Goal: Task Accomplishment & Management: Manage account settings

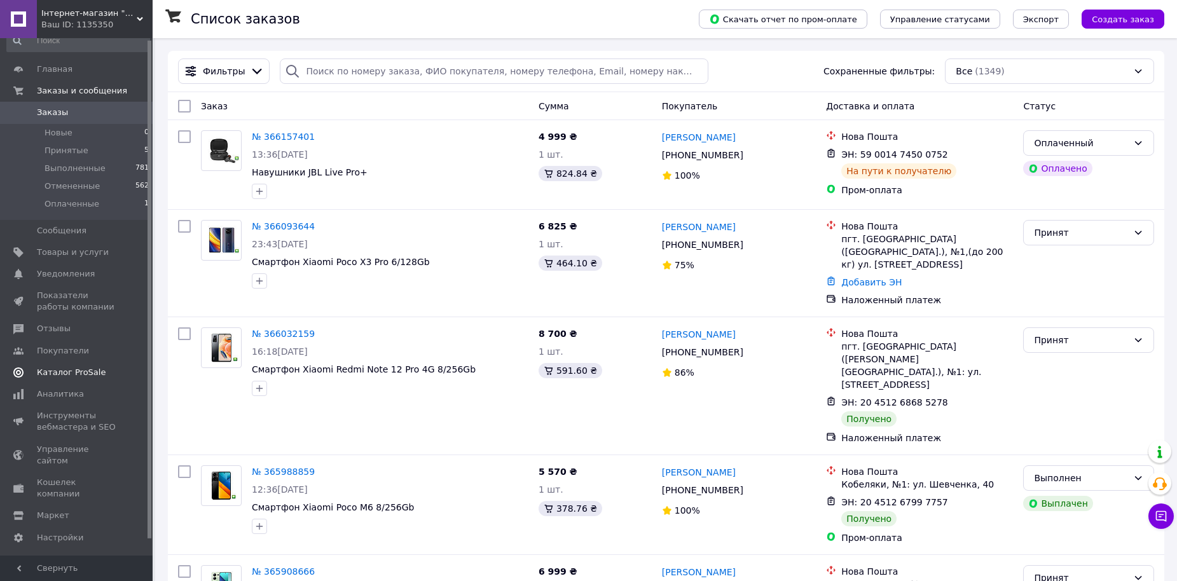
scroll to position [18, 0]
click at [58, 529] on span "Настройки" at bounding box center [60, 534] width 46 height 11
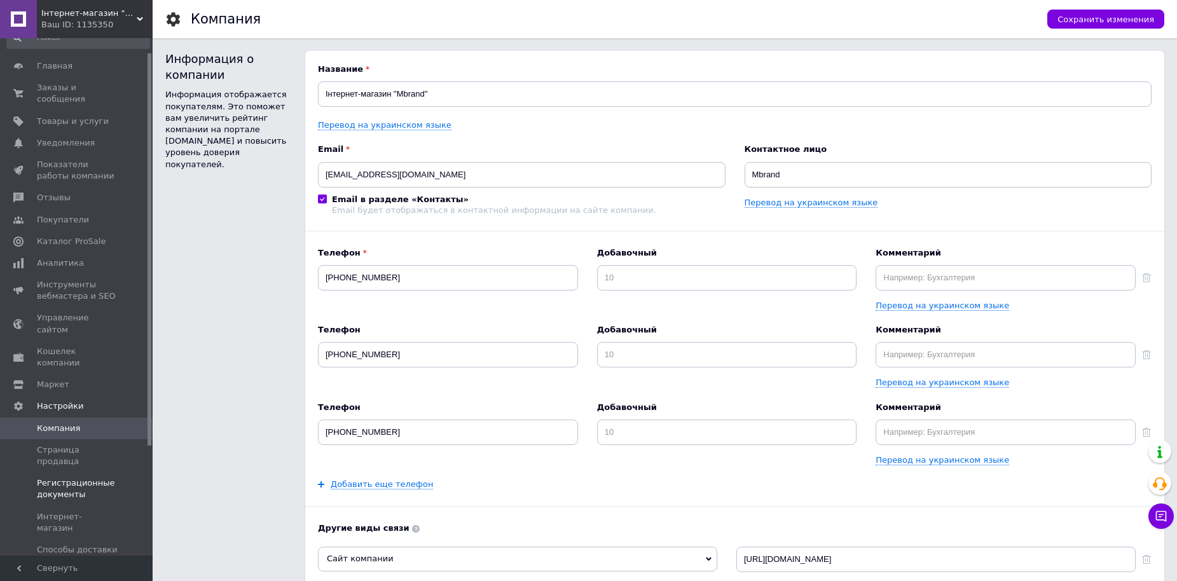
click at [75, 477] on span "Регистрационные документы" at bounding box center [77, 488] width 81 height 23
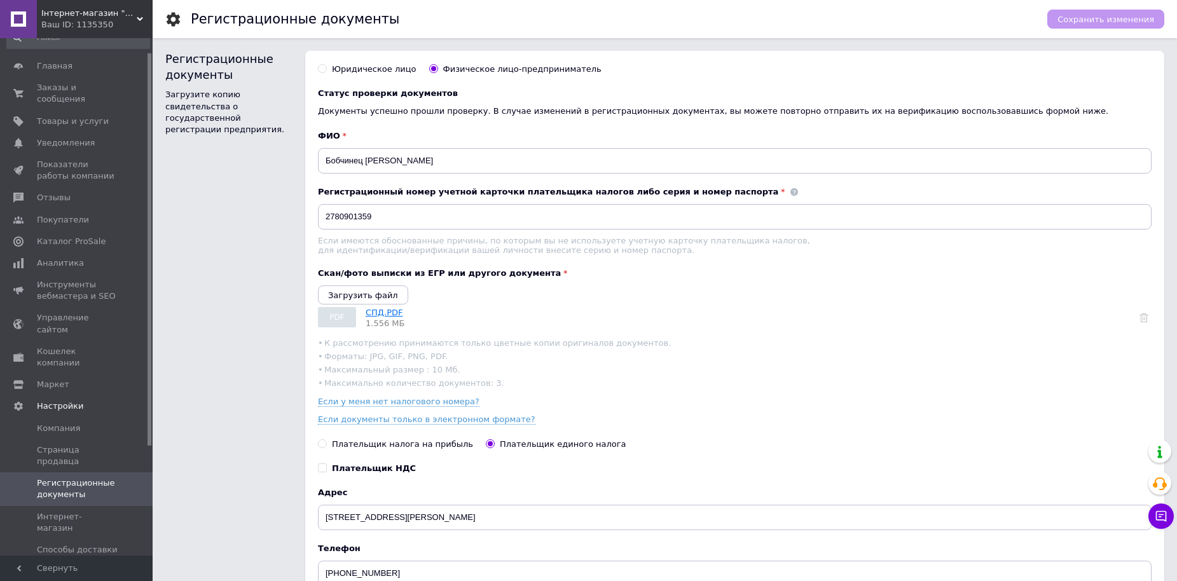
click at [378, 316] on link "СПД.PDF" at bounding box center [384, 313] width 37 height 10
drag, startPoint x: 472, startPoint y: 163, endPoint x: 327, endPoint y: 160, distance: 145.0
click at [327, 160] on input "Бобчинец Владимир Григорьевич" at bounding box center [734, 160] width 833 height 25
type input "Бічурін Михайло Михайлович"
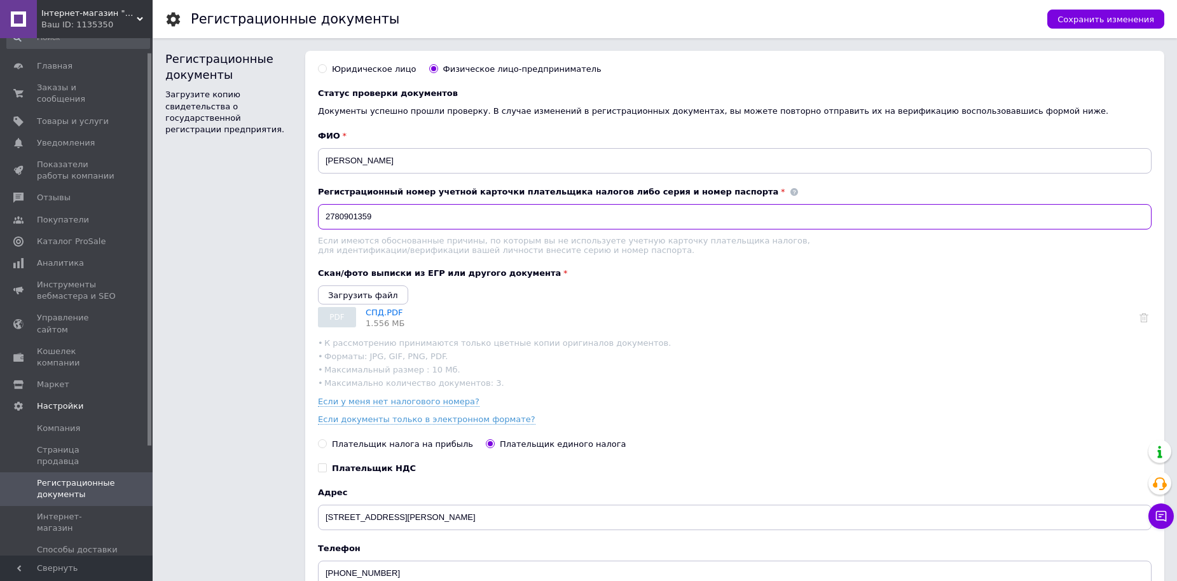
drag, startPoint x: 378, startPoint y: 213, endPoint x: 274, endPoint y: 217, distance: 104.3
click at [274, 217] on div "Регистрационные документы Загрузите копию свидетельства о государственной регис…" at bounding box center [664, 353] width 999 height 604
paste input "􀀋􀀊􀀠􀀠􀀋"
type input "􀀋􀀊􀀠􀀠􀀋"
drag, startPoint x: 369, startPoint y: 221, endPoint x: 288, endPoint y: 221, distance: 81.4
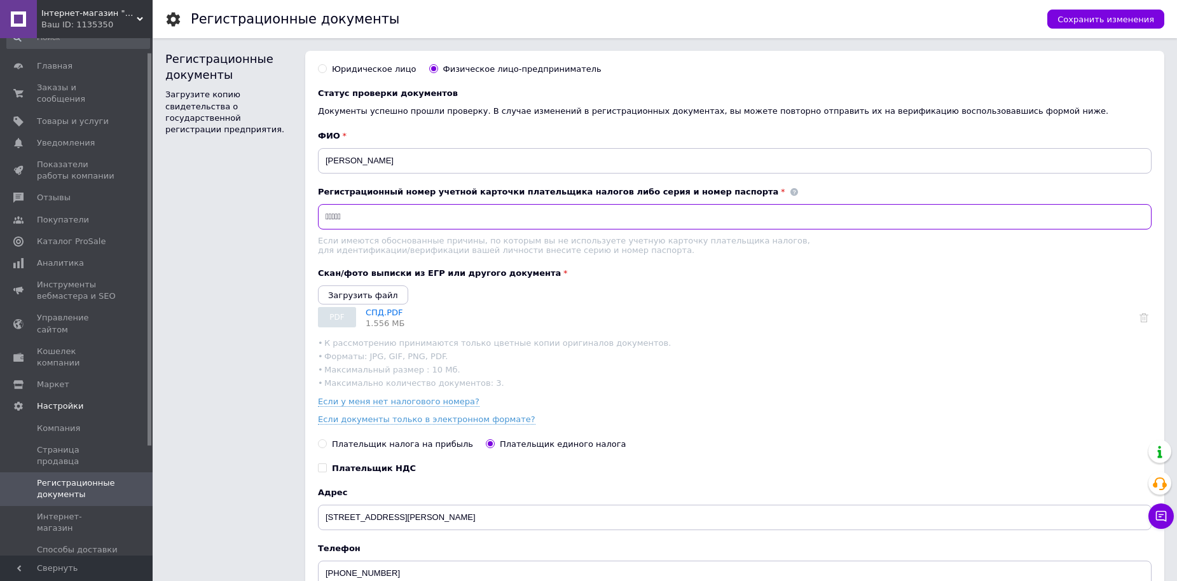
click at [288, 221] on div "Регистрационные документы Загрузите копию свидетельства о государственной регис…" at bounding box center [664, 353] width 999 height 604
type input "3177321958"
click at [354, 299] on icon "Загрузить файл" at bounding box center [363, 296] width 70 height 10
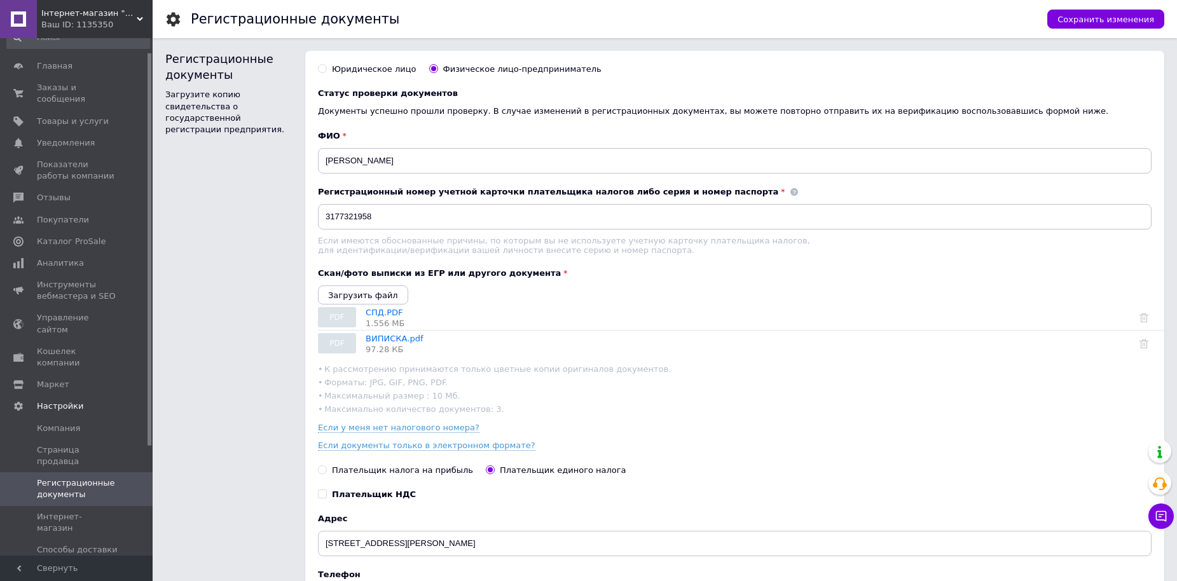
drag, startPoint x: 378, startPoint y: 316, endPoint x: 435, endPoint y: 305, distance: 57.6
click at [435, 305] on div "Загрузить файл PDF СПД.PDF 1.556 МБ PDF ВИПИСКА.pdf 97.28 КБ" at bounding box center [734, 320] width 833 height 71
click at [371, 328] on span "1.556 МБ" at bounding box center [749, 323] width 767 height 10
click at [322, 322] on span "PDF" at bounding box center [337, 317] width 38 height 20
click at [339, 322] on span "PDF" at bounding box center [336, 317] width 15 height 11
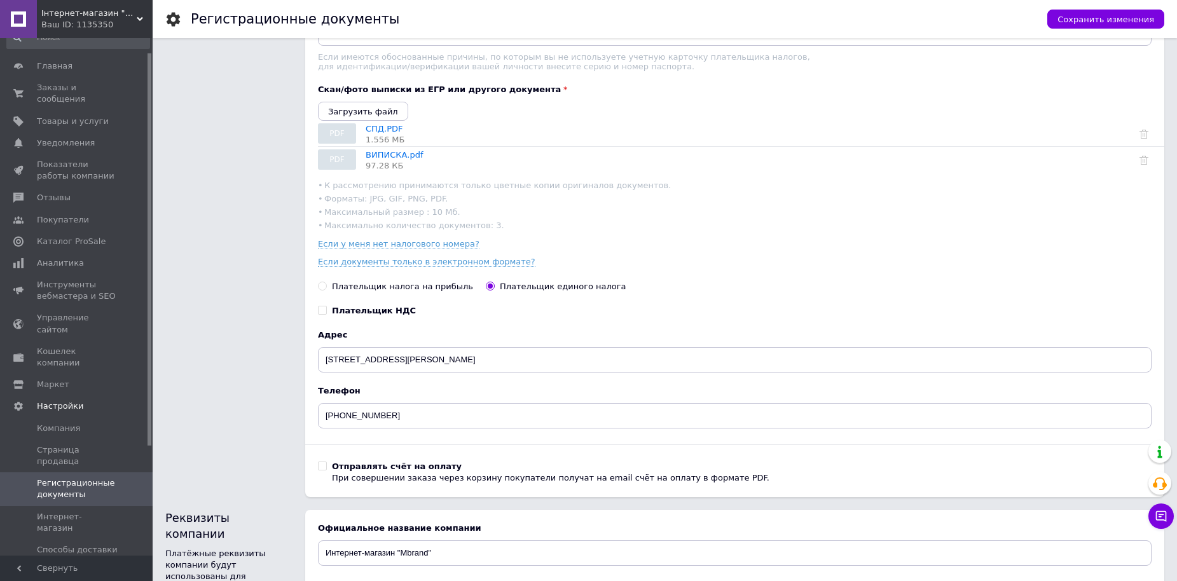
scroll to position [191, 0]
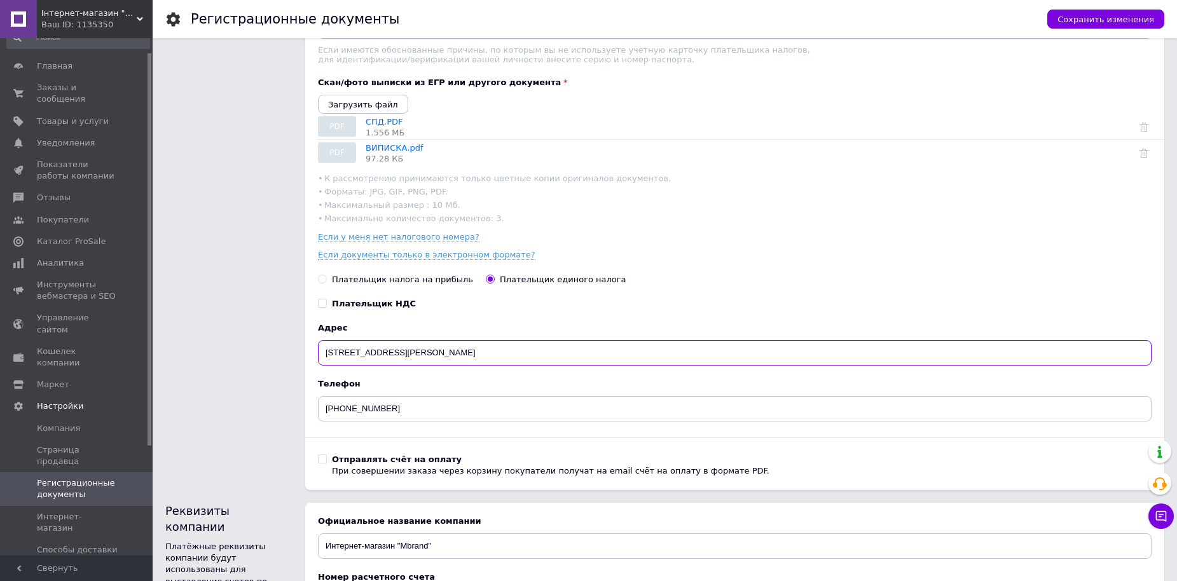
click at [331, 362] on input "г Чернигов ул Белова дом 18 кв 171" at bounding box center [734, 352] width 833 height 25
click at [353, 360] on input "г Чернигов ул Белова дом 18 кв 171" at bounding box center [734, 352] width 833 height 25
click at [357, 361] on input "г Чернігов ул Белова дом 18 кв 171" at bounding box center [734, 352] width 833 height 25
drag, startPoint x: 376, startPoint y: 361, endPoint x: 404, endPoint y: 361, distance: 28.0
click at [404, 361] on input "г Чернігів ул Белова дом 18 кв 171" at bounding box center [734, 352] width 833 height 25
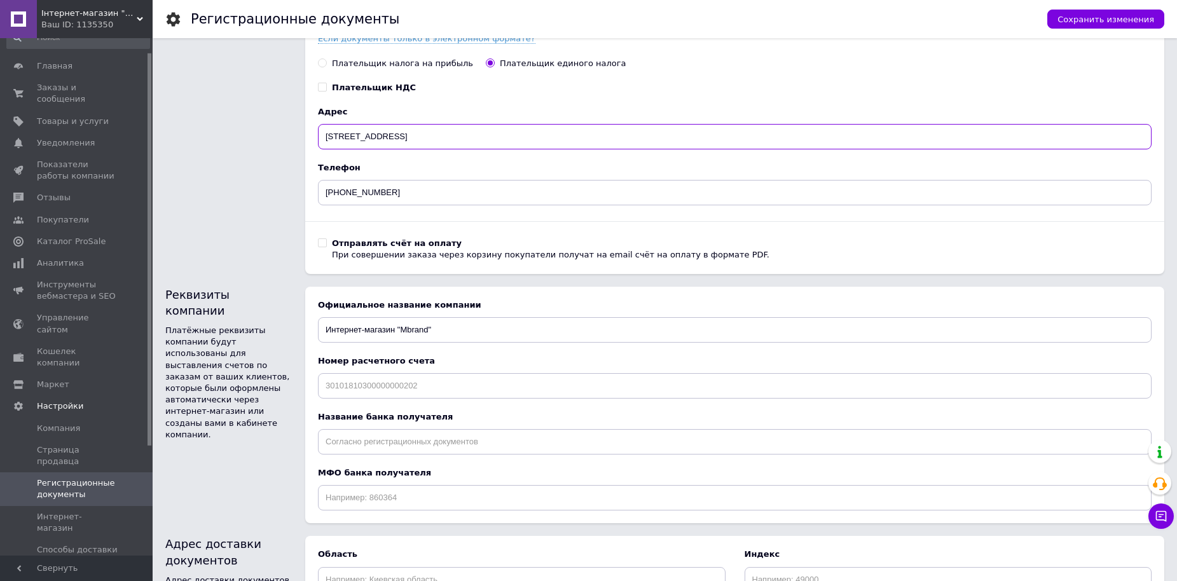
scroll to position [445, 0]
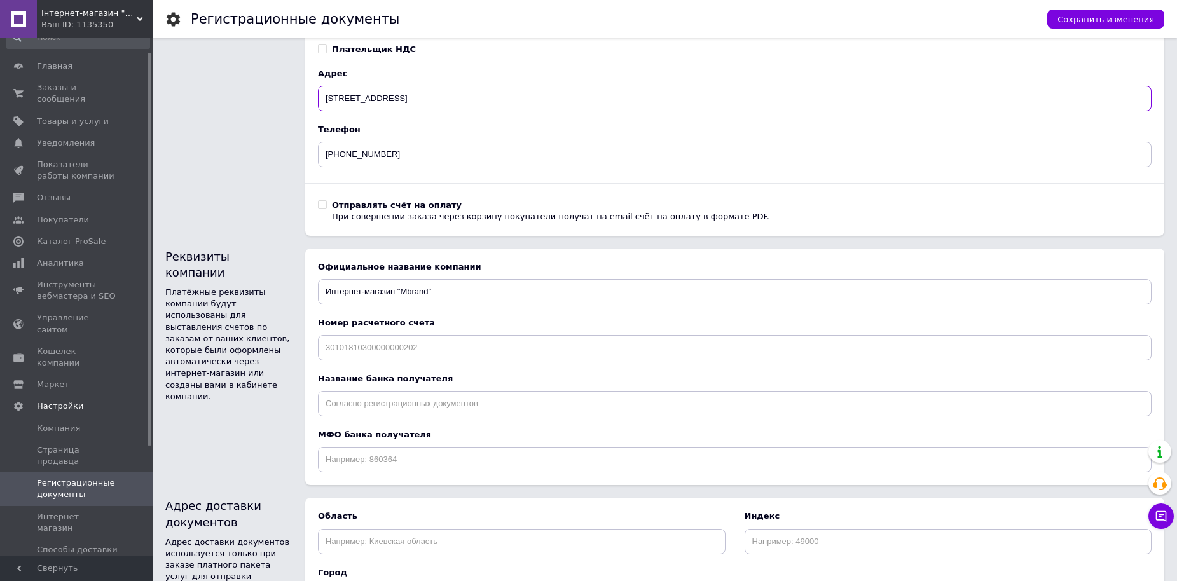
type input "г Чернігів ул Красносільського 71/229"
drag, startPoint x: 332, startPoint y: 298, endPoint x: 300, endPoint y: 299, distance: 31.8
click at [300, 299] on div "Реквизиты компании Платёжные реквизиты компании будут использованы для выставле…" at bounding box center [664, 367] width 999 height 237
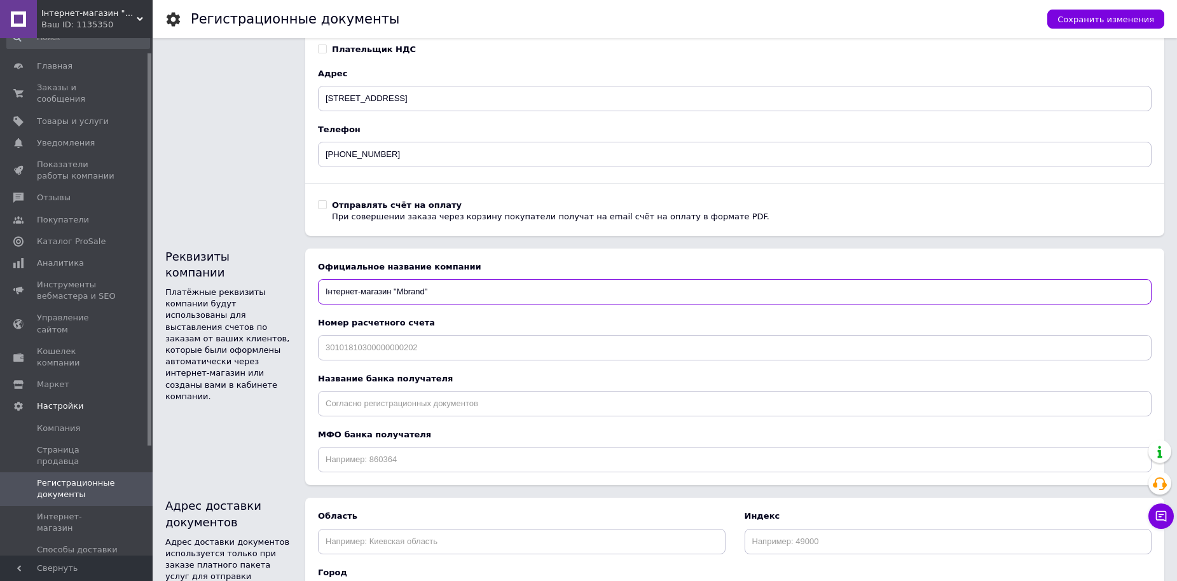
type input "Інтернет-магазин "Mbrand""
click at [373, 352] on input at bounding box center [734, 347] width 833 height 25
paste input "UА5OЗ22001 000002б005З 1002780З"
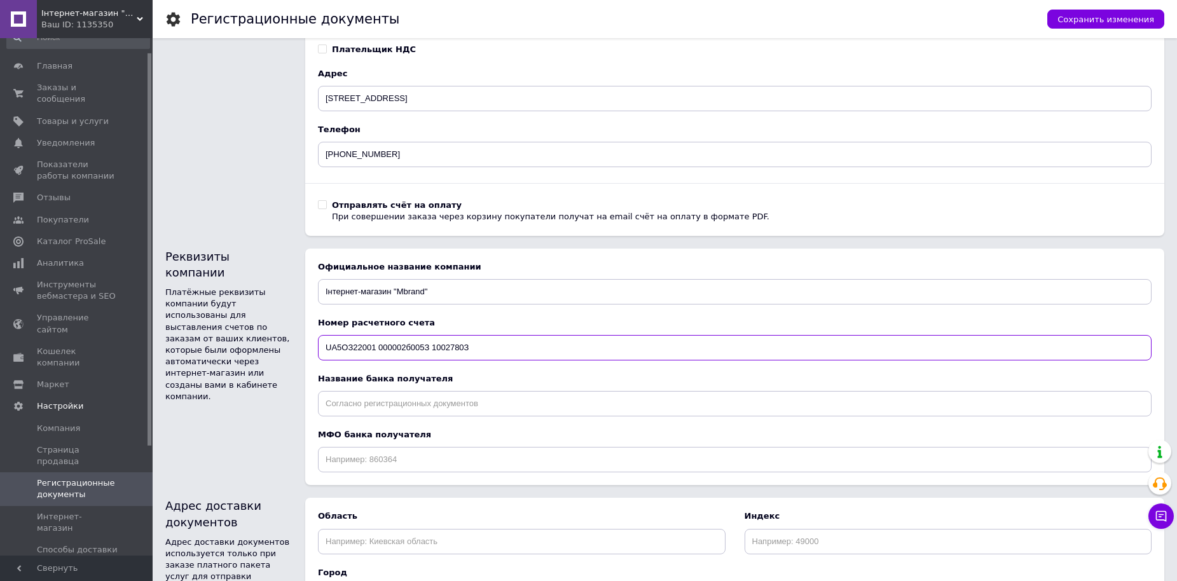
click at [342, 352] on input "UА5OЗ22001 000002б005З 1002780З" at bounding box center [734, 347] width 833 height 25
type input "UА50З22001 000002б005З 1002780З"
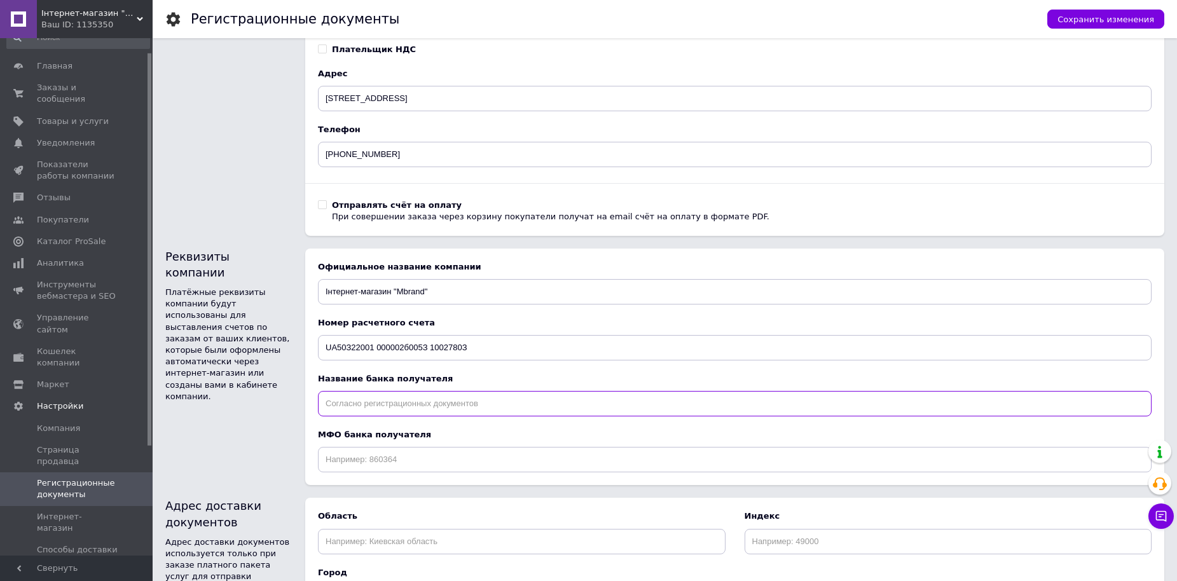
click at [338, 411] on input "text" at bounding box center [734, 403] width 833 height 25
paste input "Унiверсал Банк"
type input "Унiверсал Банк"
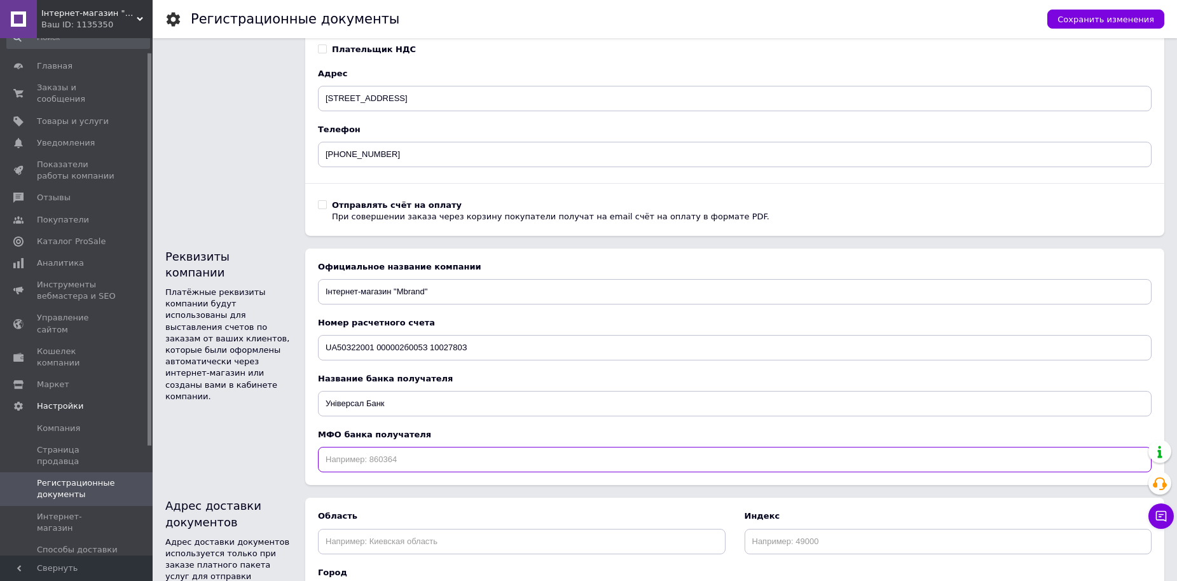
click at [336, 472] on input at bounding box center [734, 459] width 833 height 25
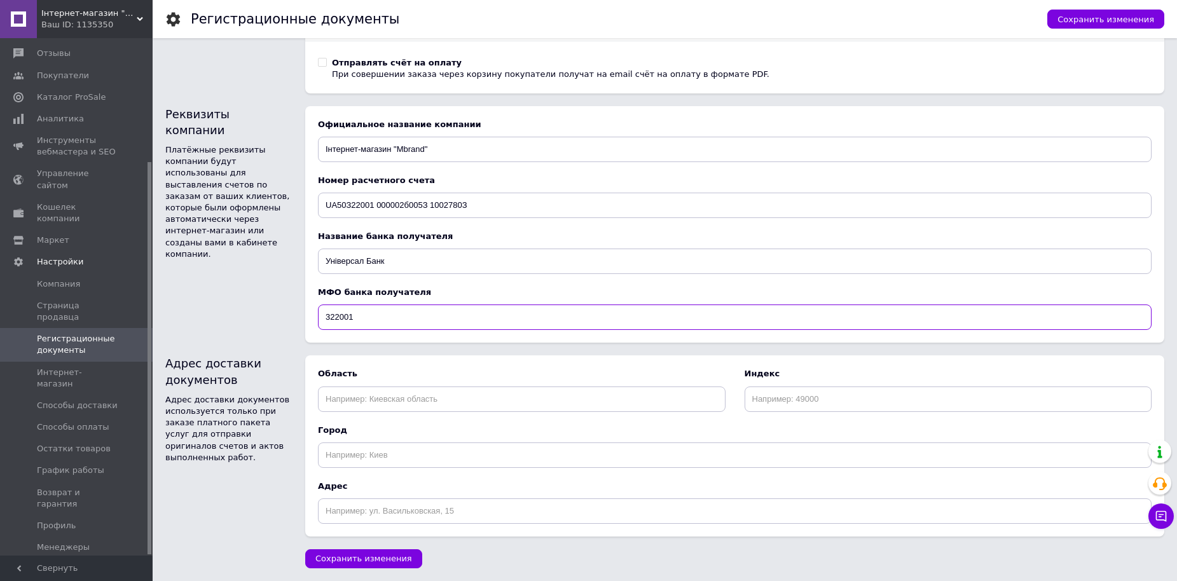
scroll to position [595, 0]
type input "322001"
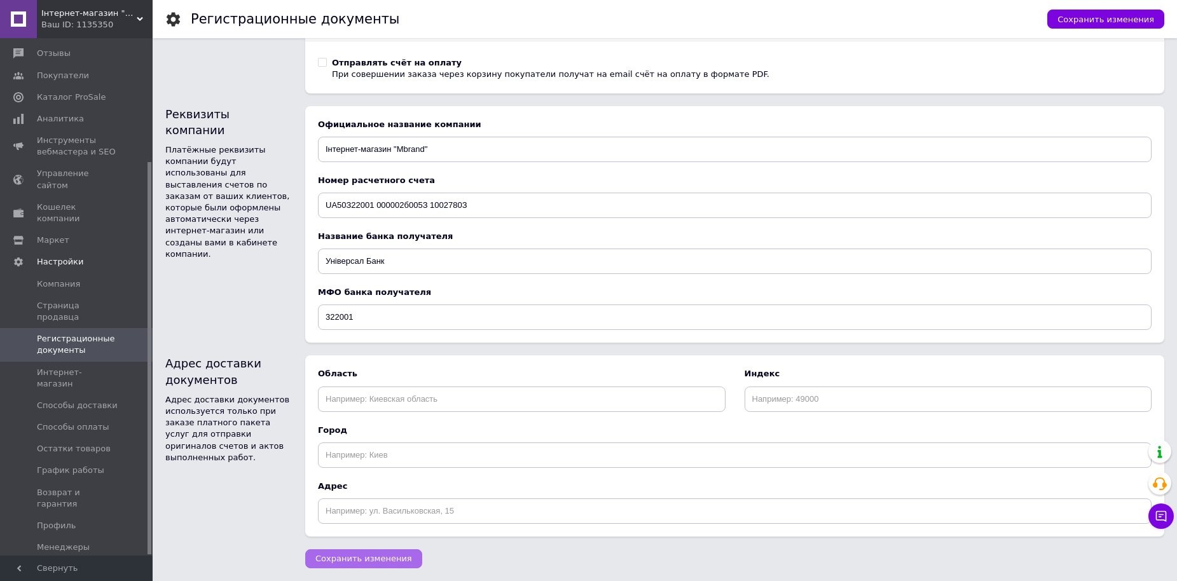
click at [340, 558] on span "Сохранить изменения" at bounding box center [363, 559] width 97 height 10
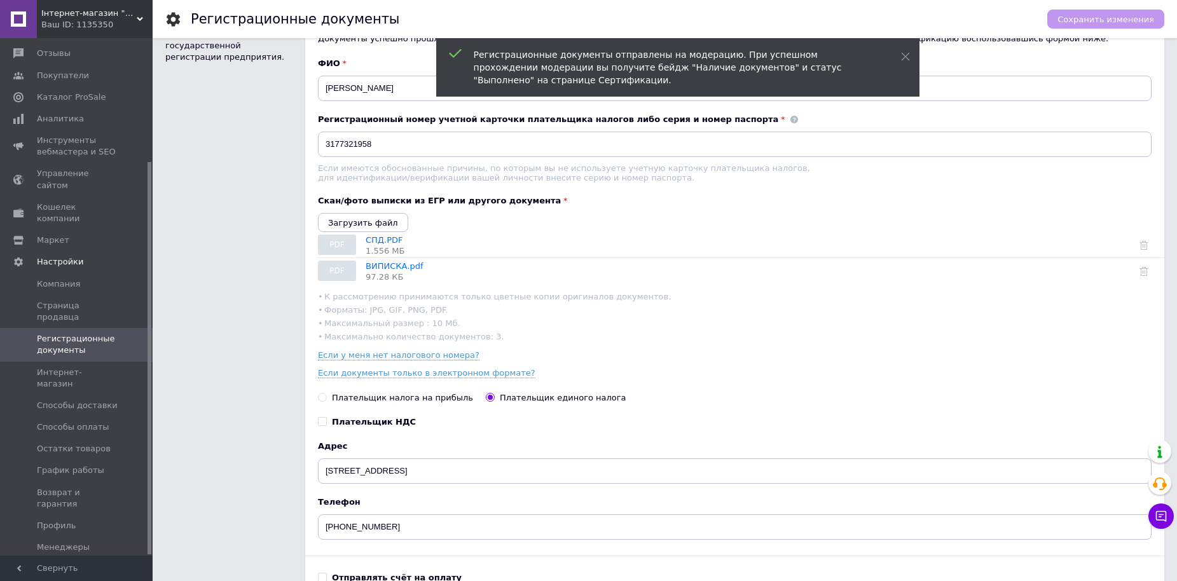
scroll to position [23, 0]
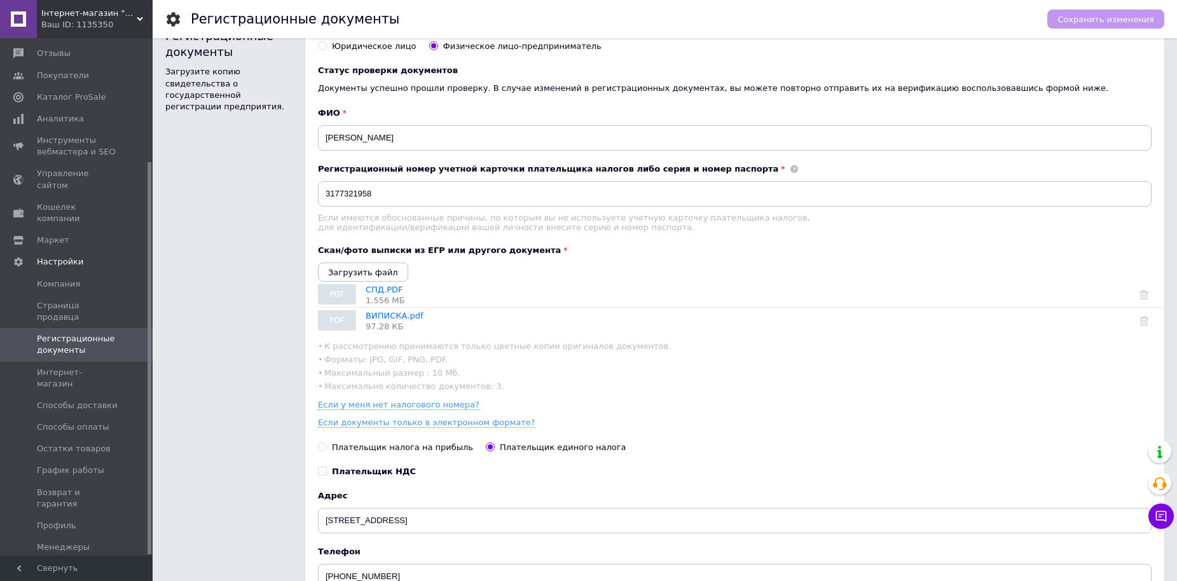
drag, startPoint x: 388, startPoint y: 290, endPoint x: 278, endPoint y: 303, distance: 111.4
click at [278, 303] on div "Регистрационные документы Загрузите копию свидетельства о государственной регис…" at bounding box center [228, 343] width 127 height 630
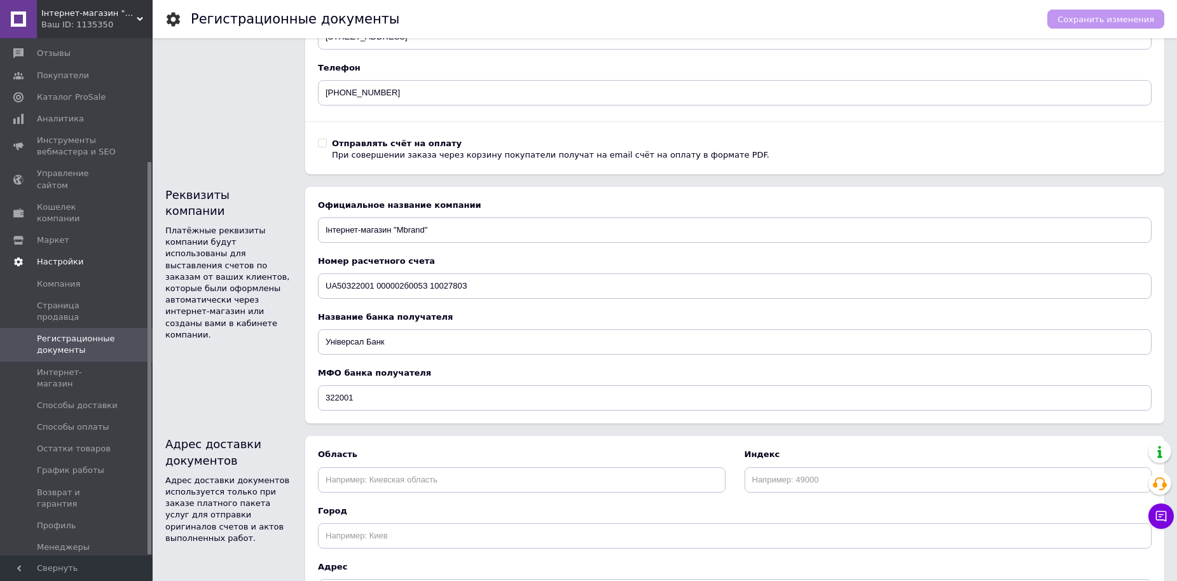
scroll to position [509, 0]
click at [72, 202] on span "Кошелек компании" at bounding box center [77, 213] width 81 height 23
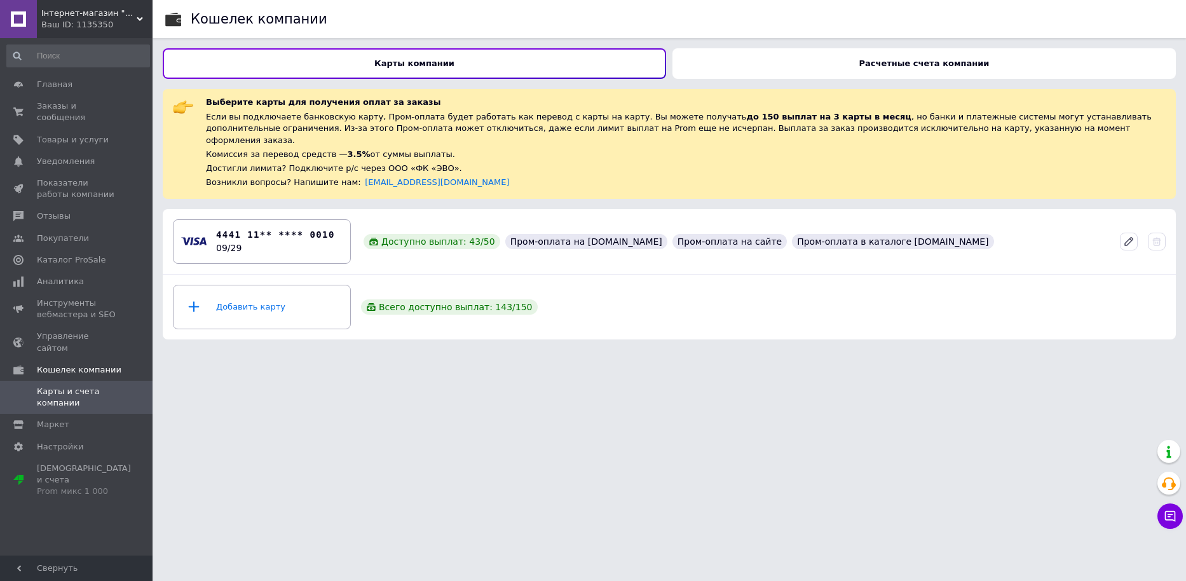
click at [430, 65] on b "Карты компании" at bounding box center [414, 63] width 80 height 10
click at [920, 69] on div "Расчетные счета компании" at bounding box center [924, 63] width 503 height 31
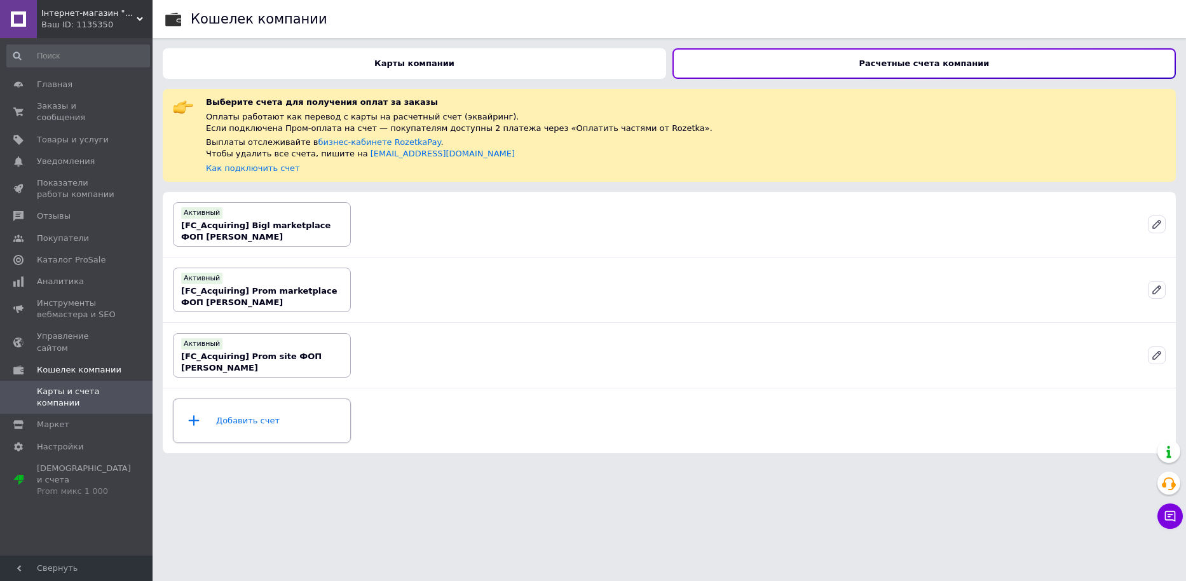
click at [261, 421] on div "Добавить счет" at bounding box center [261, 421] width 161 height 38
click at [248, 221] on b "[FC_Acquiring] Bigl marketplace ФОП Бічурін Михайло Михайлович" at bounding box center [255, 231] width 149 height 21
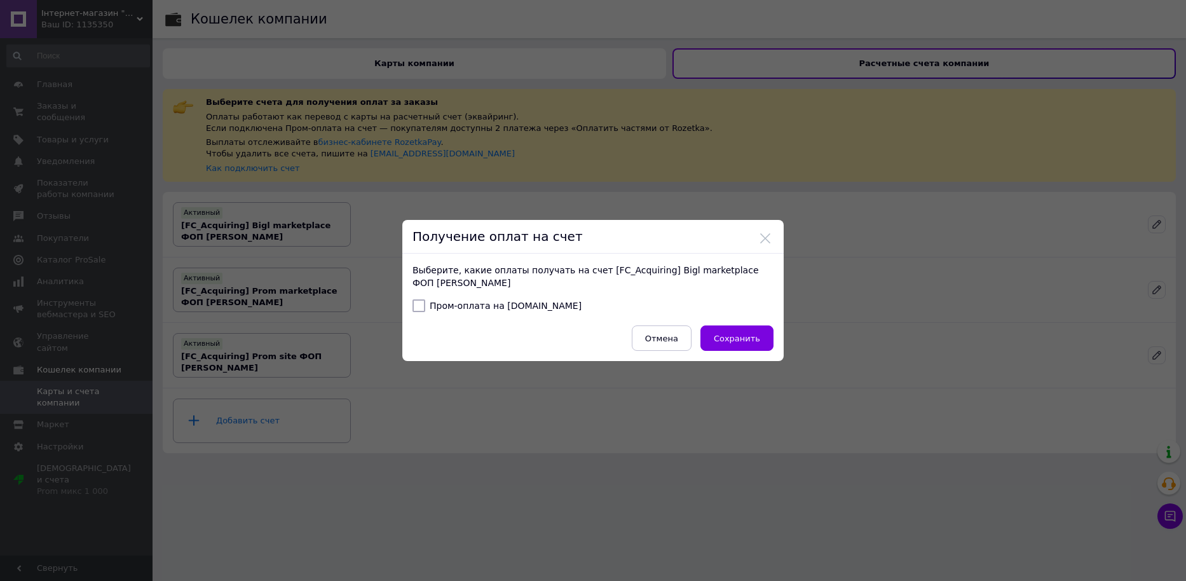
click at [420, 308] on input "Пром-оплата на Bigl.ua" at bounding box center [419, 305] width 13 height 13
checkbox input "true"
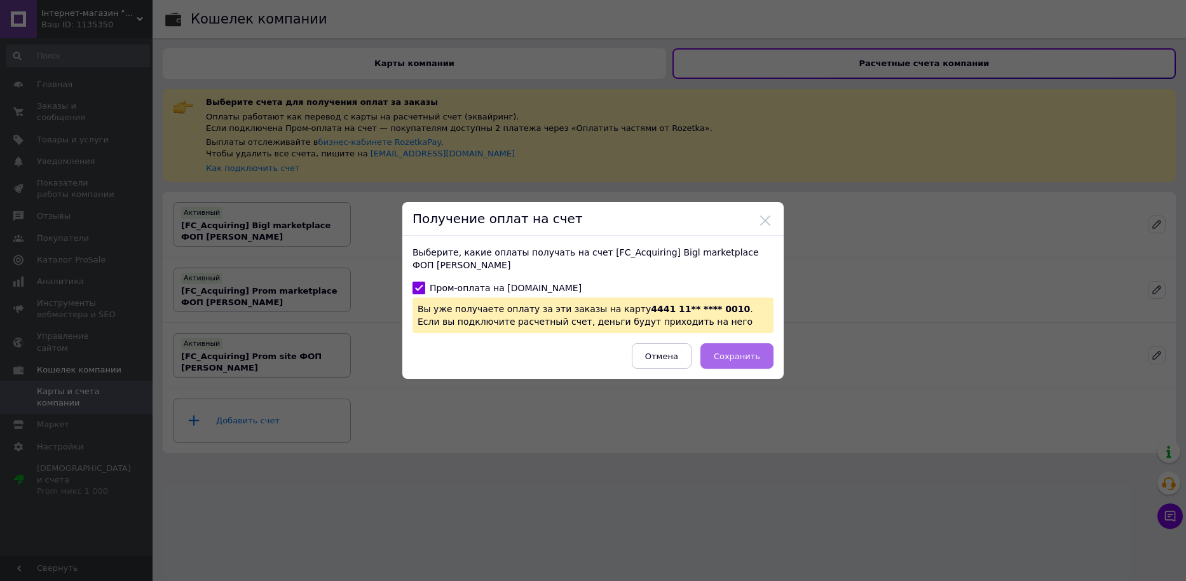
click at [734, 356] on span "Сохранить" at bounding box center [737, 357] width 46 height 10
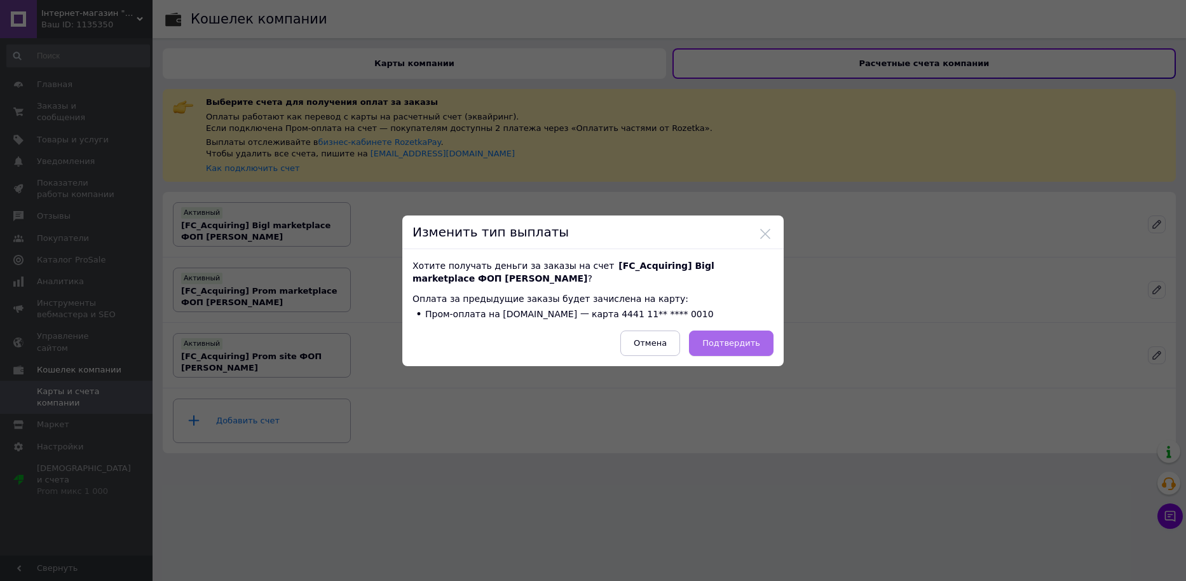
click at [729, 344] on span "Подтвердить" at bounding box center [731, 343] width 58 height 10
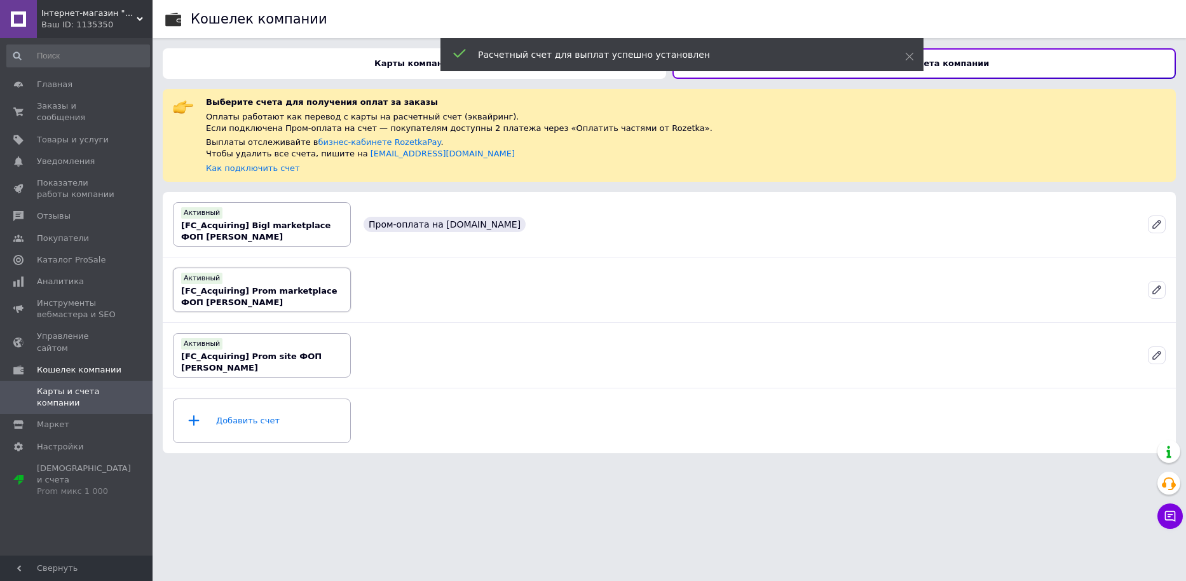
click at [265, 287] on b "[FC_Acquiring] Prom marketplace ФОП Бічурін Михайло Михайлович" at bounding box center [259, 296] width 156 height 21
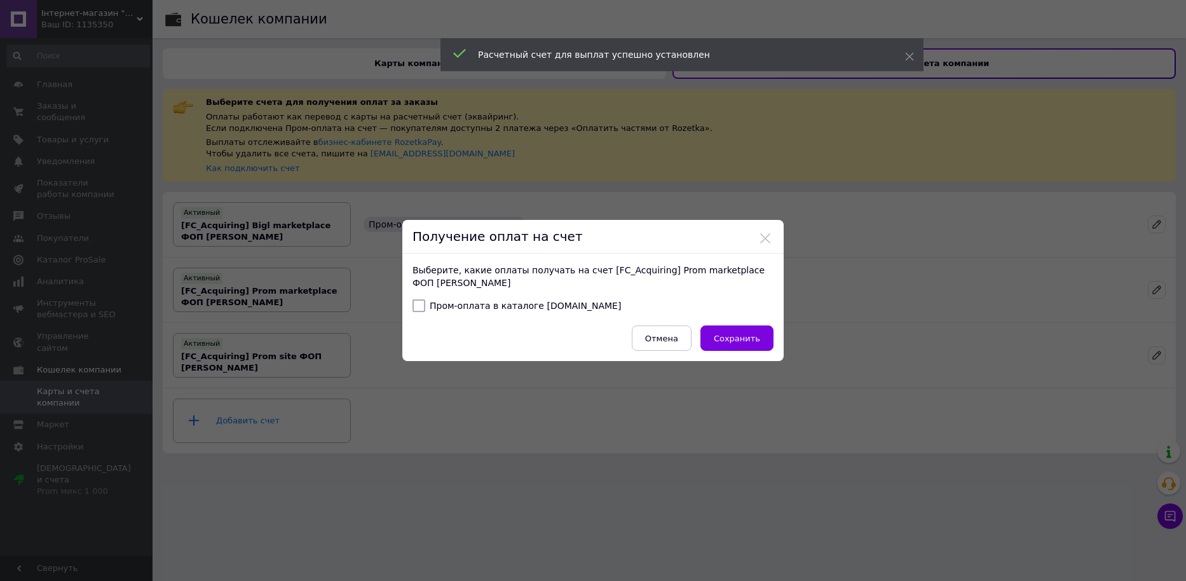
click at [415, 310] on input "Пром-оплата в каталоге Prom.ua" at bounding box center [419, 305] width 13 height 13
checkbox input "true"
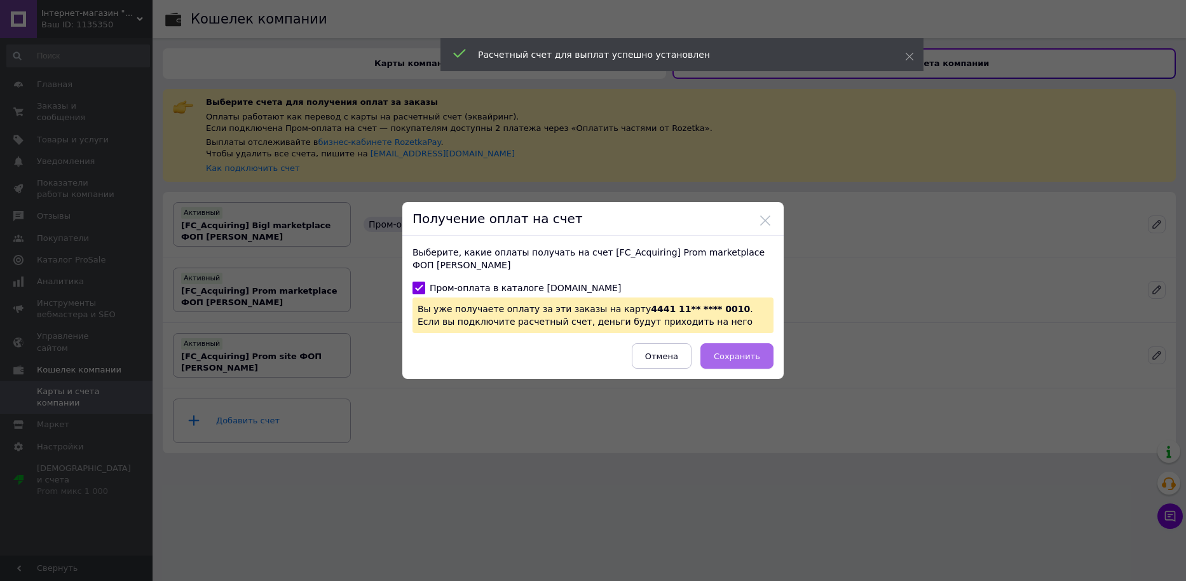
click at [750, 353] on span "Сохранить" at bounding box center [737, 357] width 46 height 10
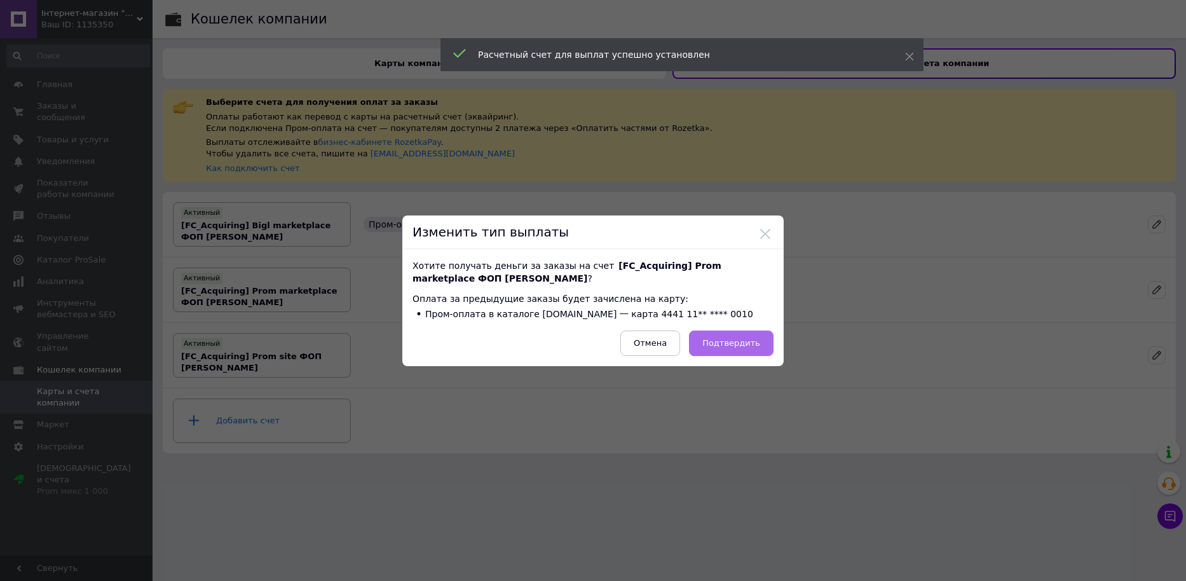
click at [729, 344] on span "Подтвердить" at bounding box center [731, 343] width 58 height 10
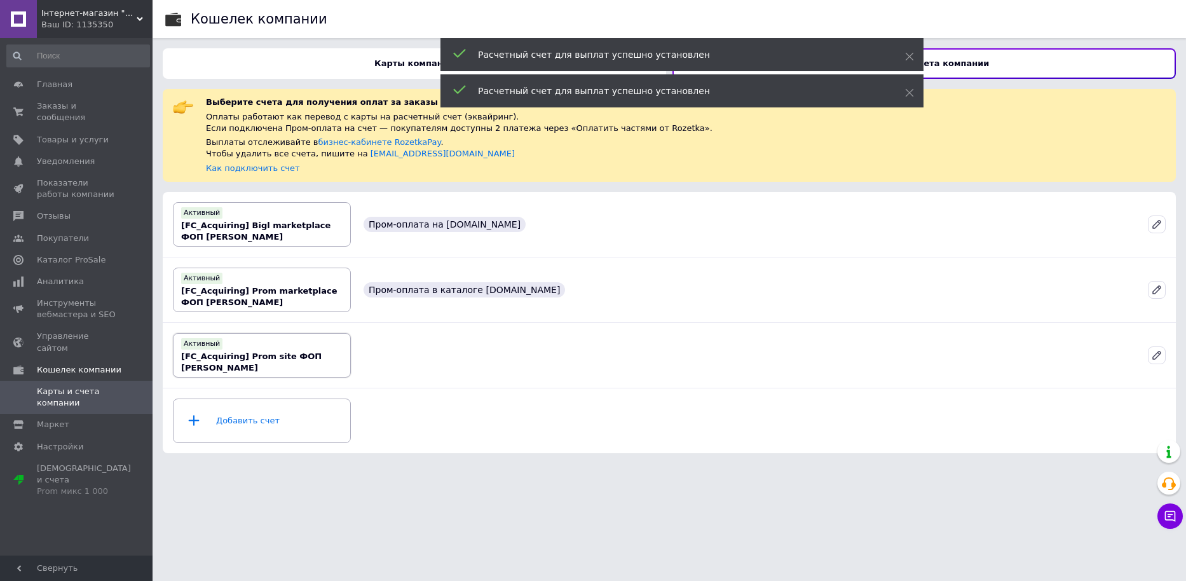
click at [237, 356] on b "[FC_Acquiring] Prom site ФОП Бічурін Михайло Михайлович" at bounding box center [251, 362] width 140 height 21
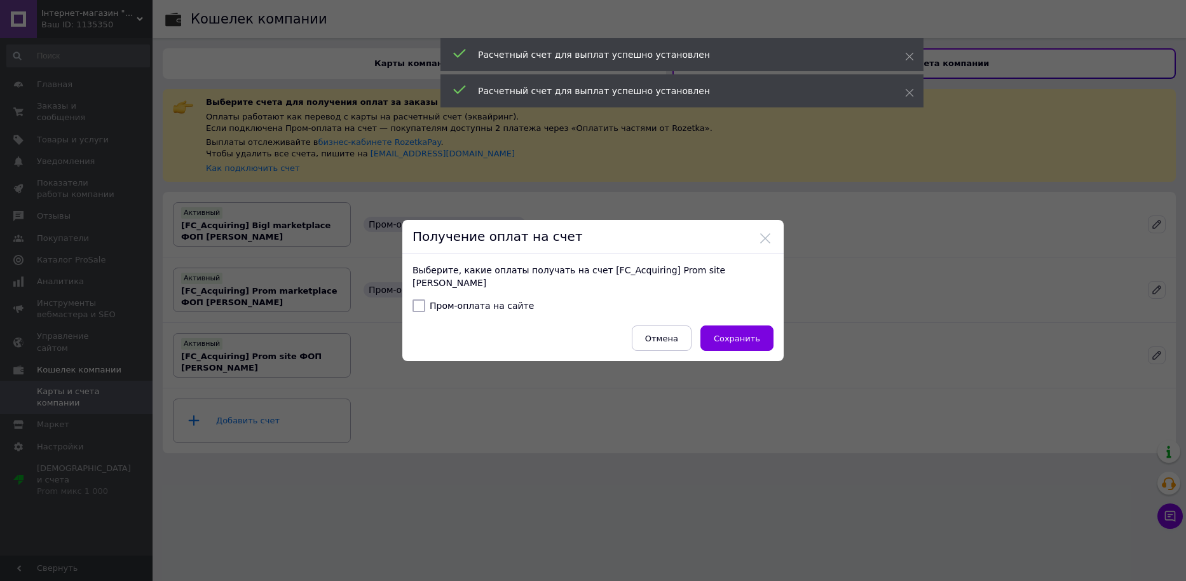
click at [410, 305] on div "Выберите, какие оплаты получать на счет [FC_Acquiring] Prom site ФОП Бічурін Ми…" at bounding box center [592, 307] width 381 height 107
click at [416, 308] on input "Пром-оплата на сайте" at bounding box center [419, 305] width 13 height 13
checkbox input "true"
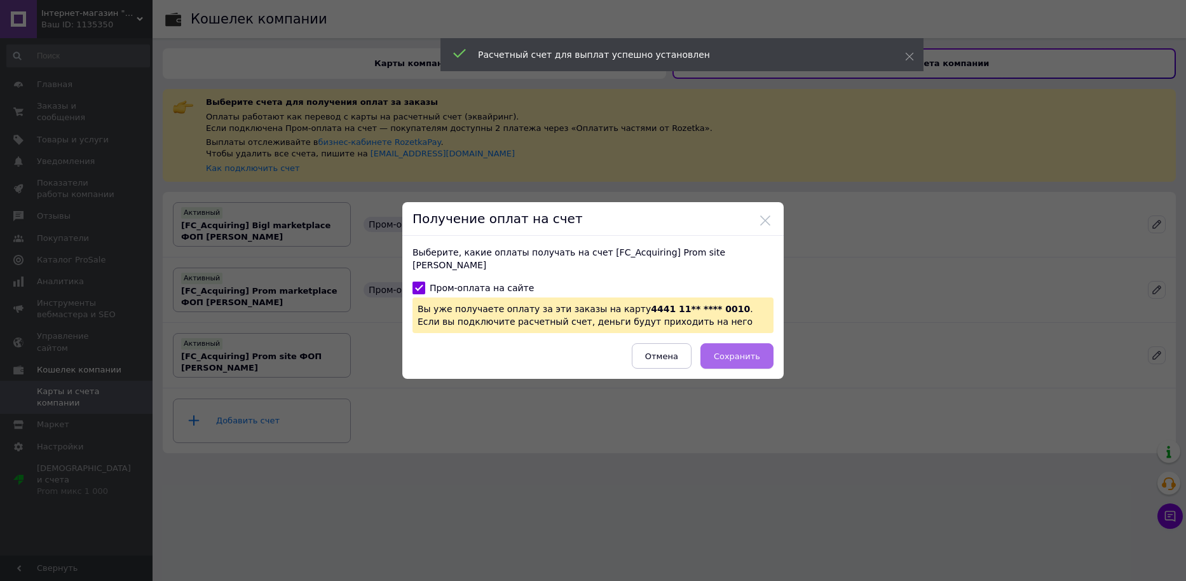
click at [741, 354] on span "Сохранить" at bounding box center [737, 357] width 46 height 10
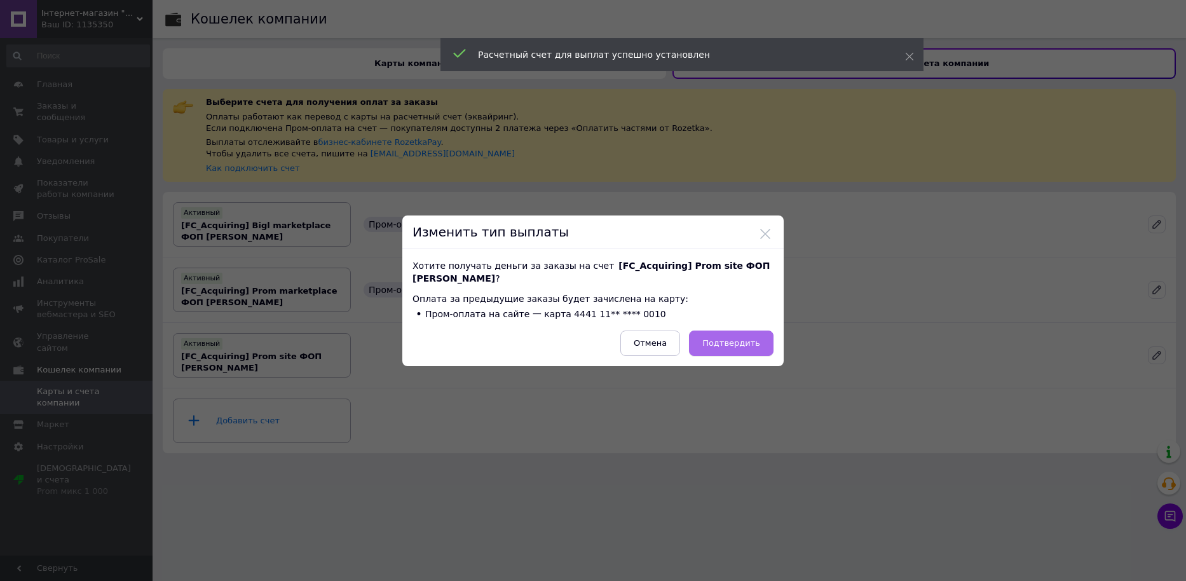
click at [732, 344] on span "Подтвердить" at bounding box center [731, 343] width 58 height 10
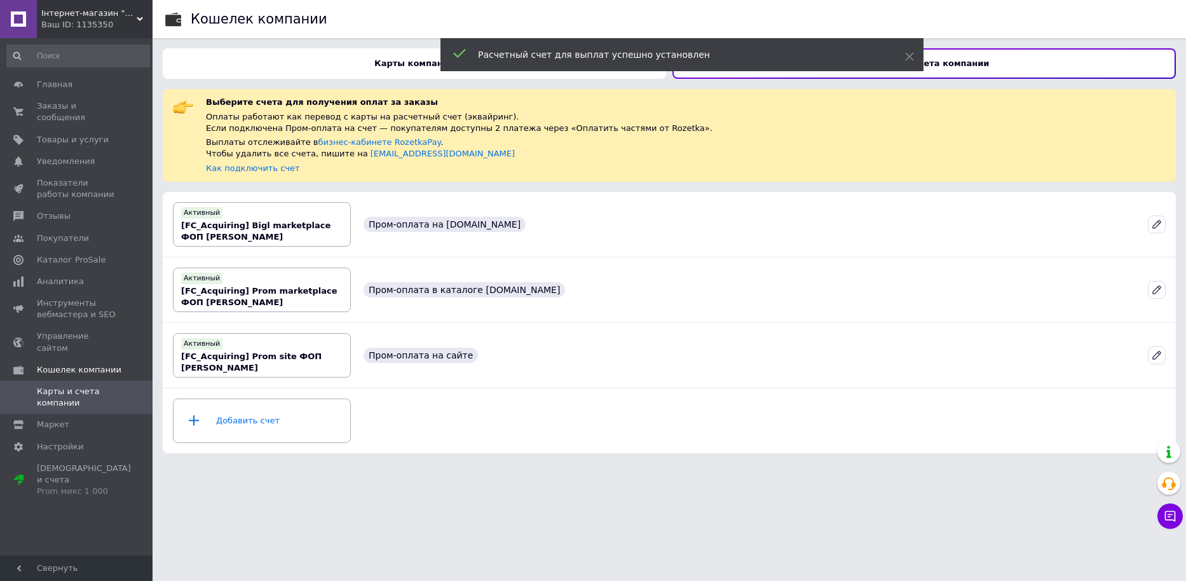
click at [416, 67] on b "Карты компании" at bounding box center [414, 63] width 80 height 10
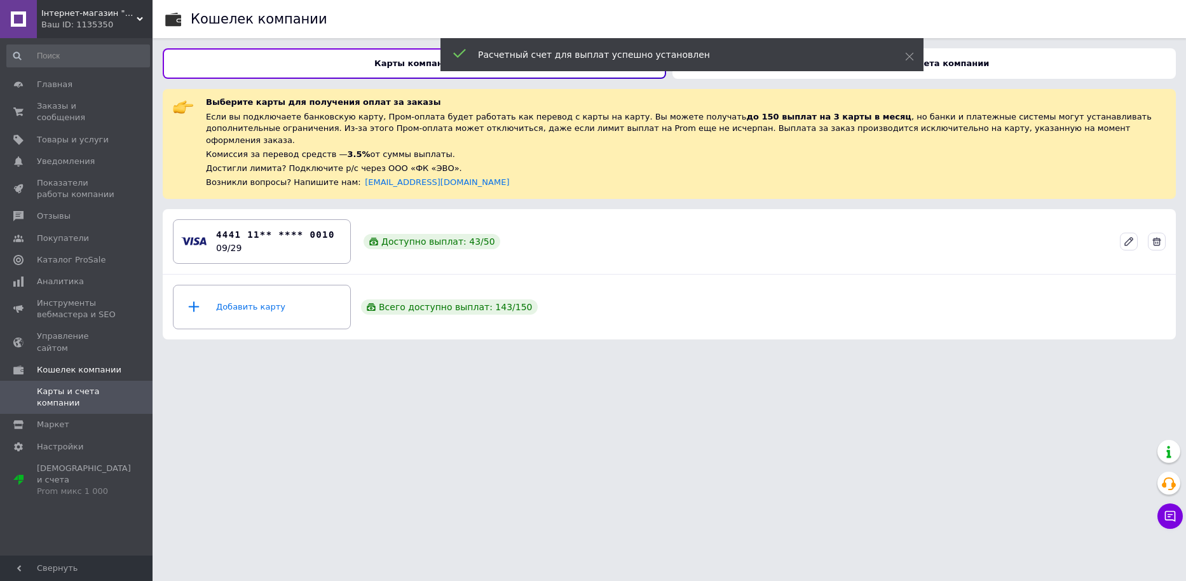
click at [904, 56] on div "Расчетный счет для выплат успешно установлен" at bounding box center [682, 54] width 483 height 33
click at [910, 56] on use at bounding box center [910, 57] width 8 height 8
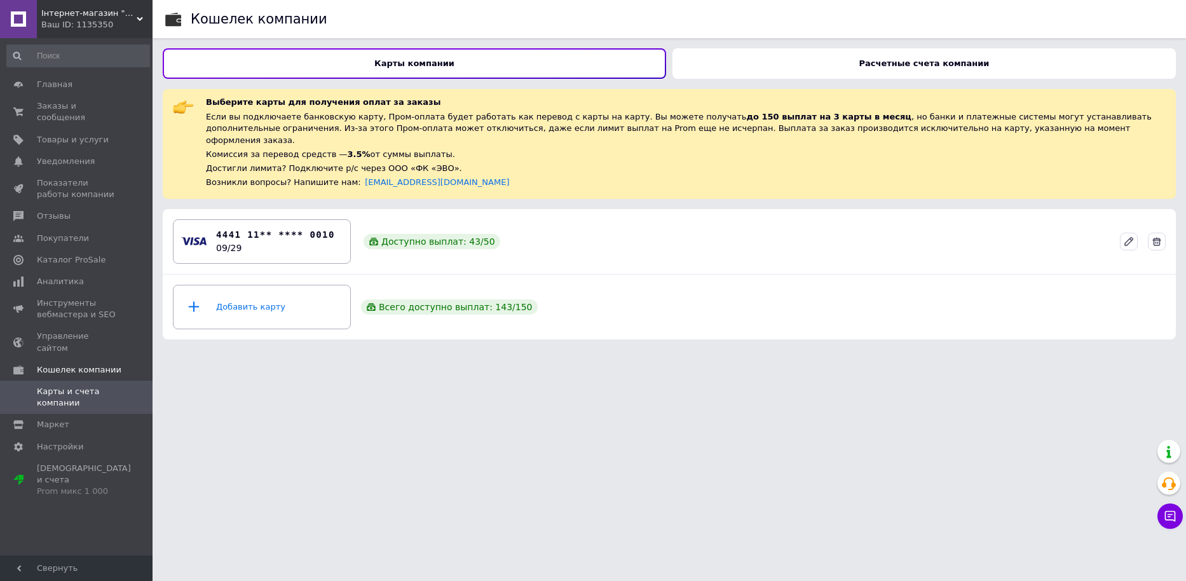
click at [863, 62] on div "Расчетные счета компании" at bounding box center [924, 63] width 503 height 31
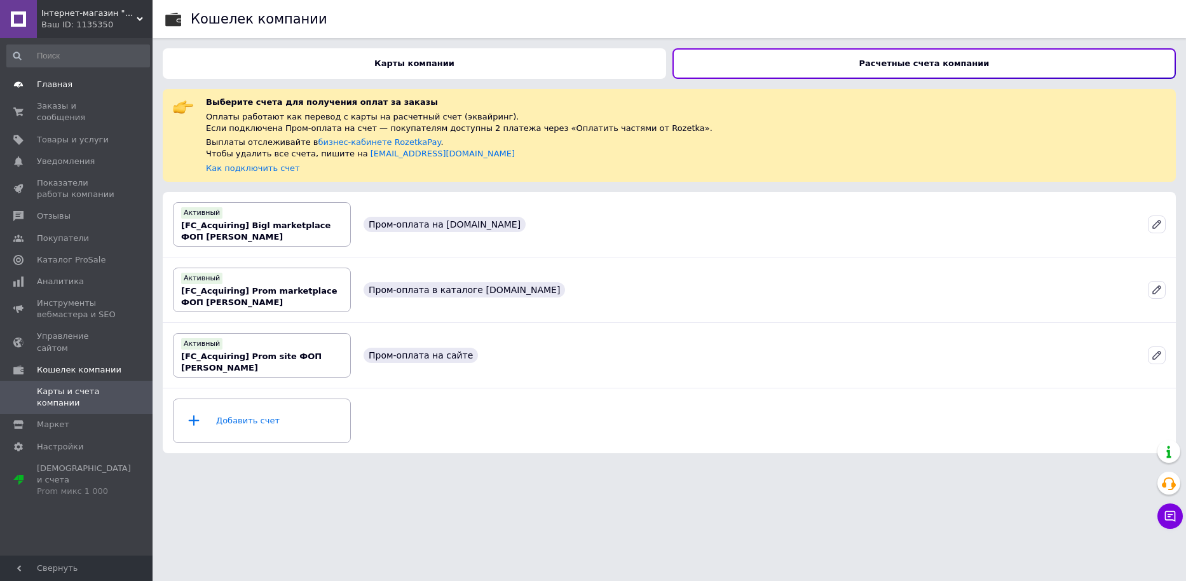
click at [49, 85] on span "Главная" at bounding box center [55, 84] width 36 height 11
